Goal: Register for event/course

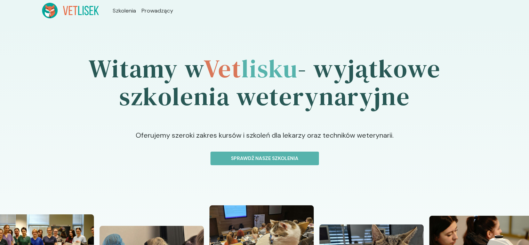
click at [22, 155] on div "Witamy w Vet lisku - wyjątkowe szkolenia weterynaryjne Oferujemy szeroki zakres…" at bounding box center [264, 228] width 529 height 414
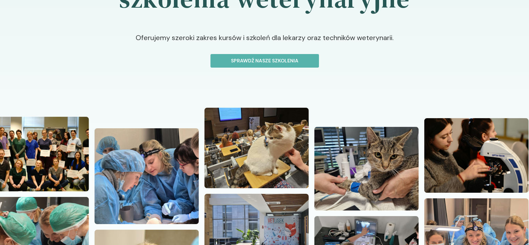
scroll to position [139, 0]
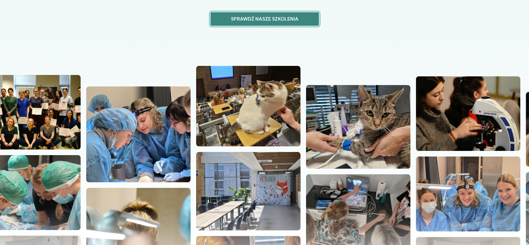
click at [284, 17] on p "Sprawdź nasze szkolenia" at bounding box center [264, 18] width 97 height 7
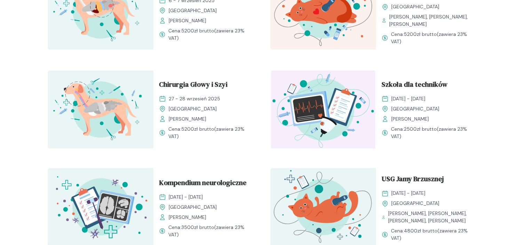
scroll to position [209, 0]
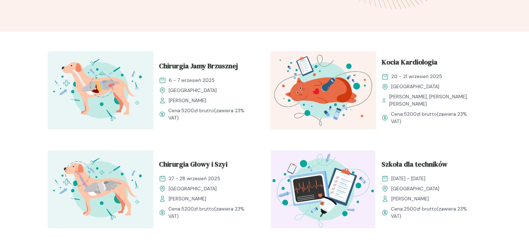
click at [308, 85] on img at bounding box center [323, 90] width 106 height 78
click at [398, 59] on span "Kocia Kardiologia" at bounding box center [410, 63] width 56 height 13
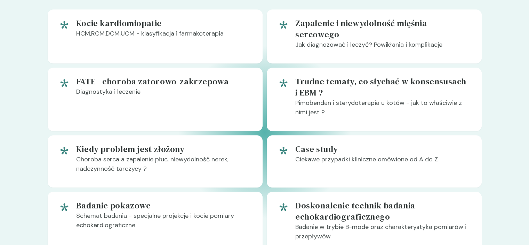
scroll to position [418, 0]
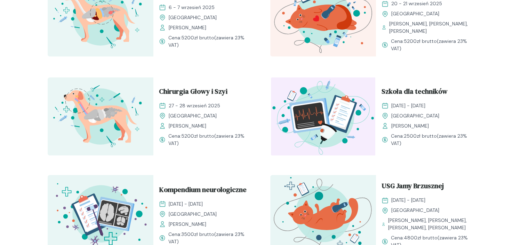
scroll to position [313, 0]
